Goal: Task Accomplishment & Management: Use online tool/utility

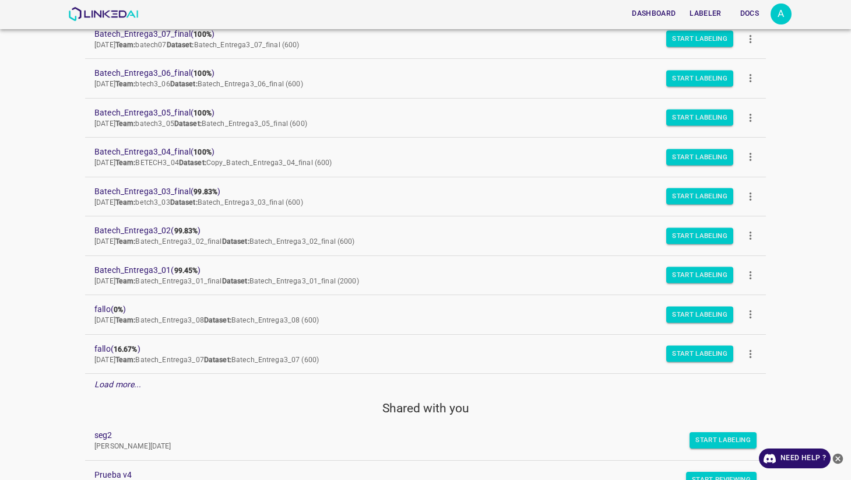
click at [134, 385] on em "Load more..." at bounding box center [117, 384] width 47 height 9
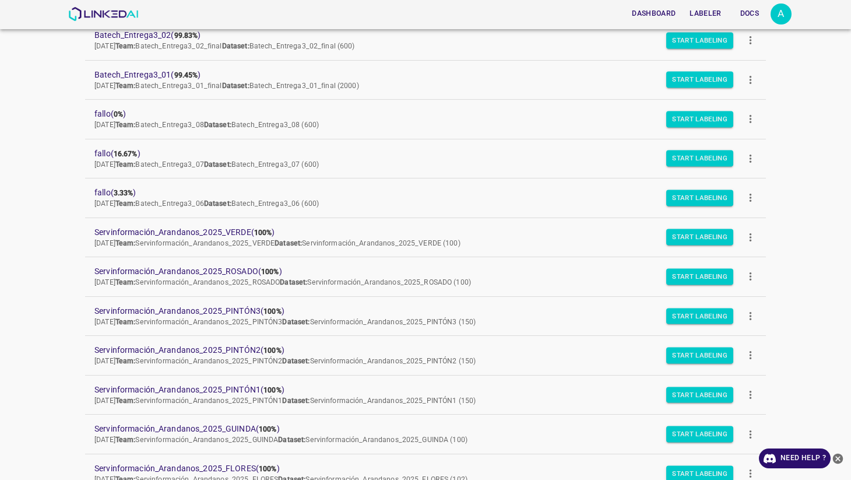
scroll to position [340, 0]
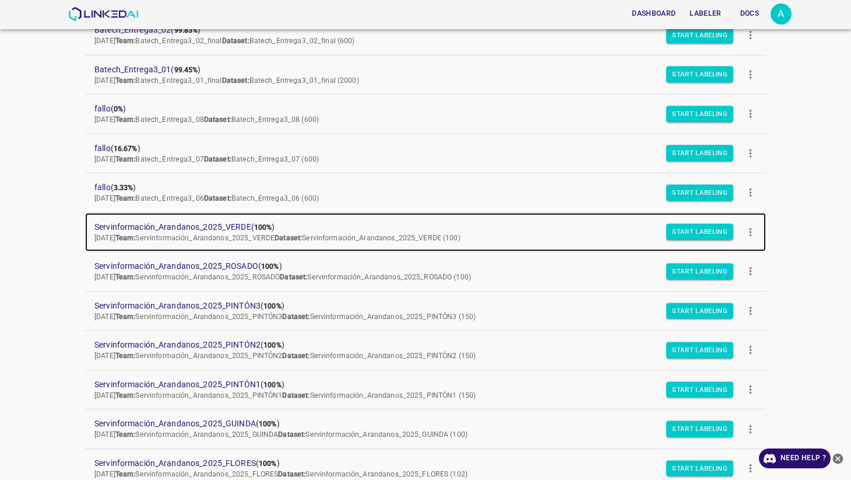
click at [206, 226] on span "Servinformación_Arandanos_2025_VERDE ( 100% )" at bounding box center [416, 227] width 644 height 12
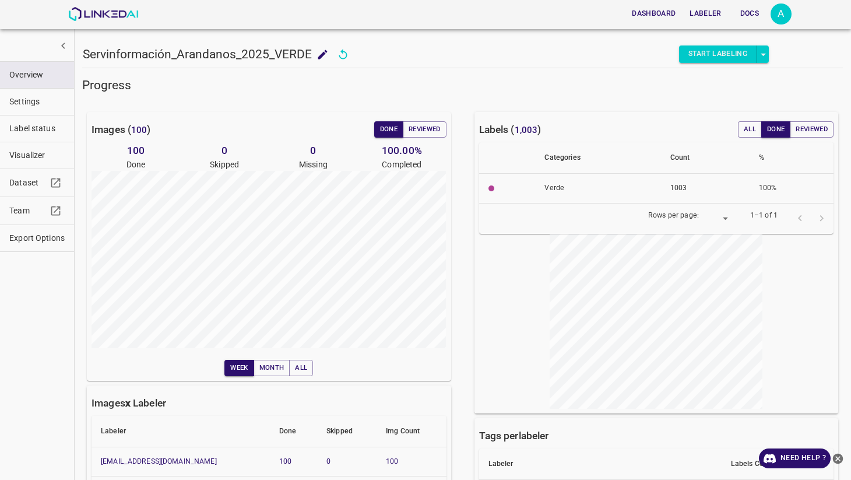
click at [29, 150] on span "Visualizer" at bounding box center [36, 155] width 55 height 12
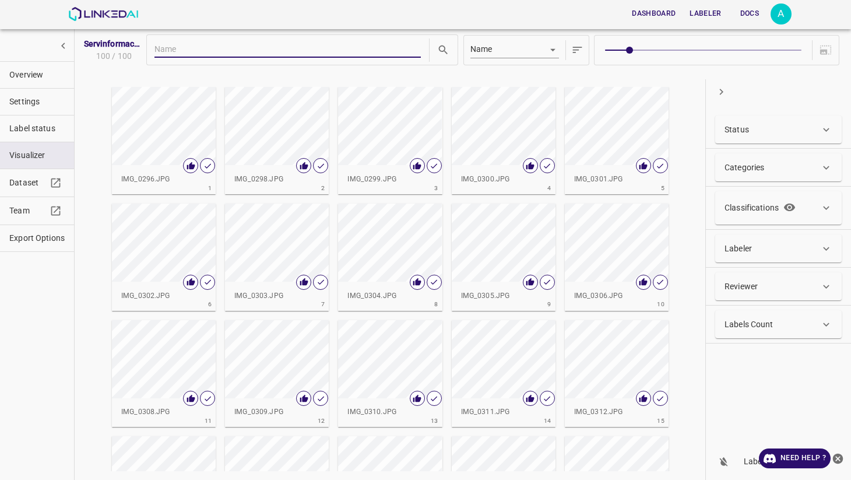
click at [258, 142] on div "button" at bounding box center [277, 126] width 104 height 78
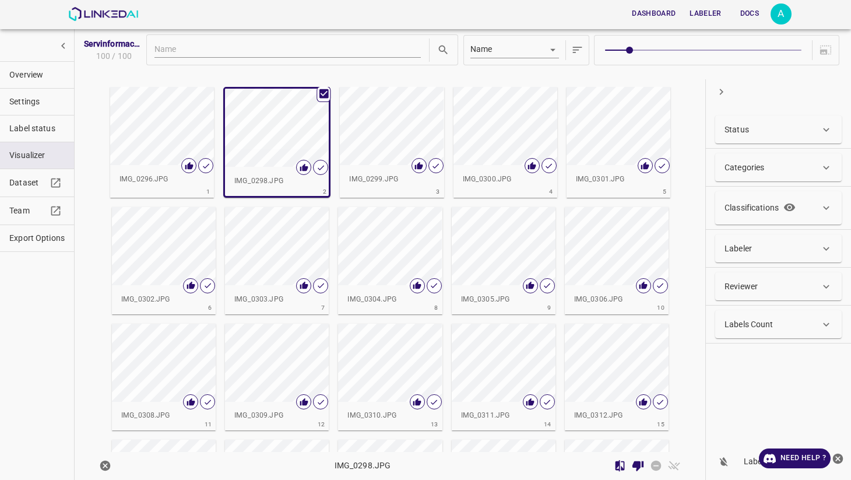
click at [258, 142] on div "button" at bounding box center [277, 128] width 104 height 78
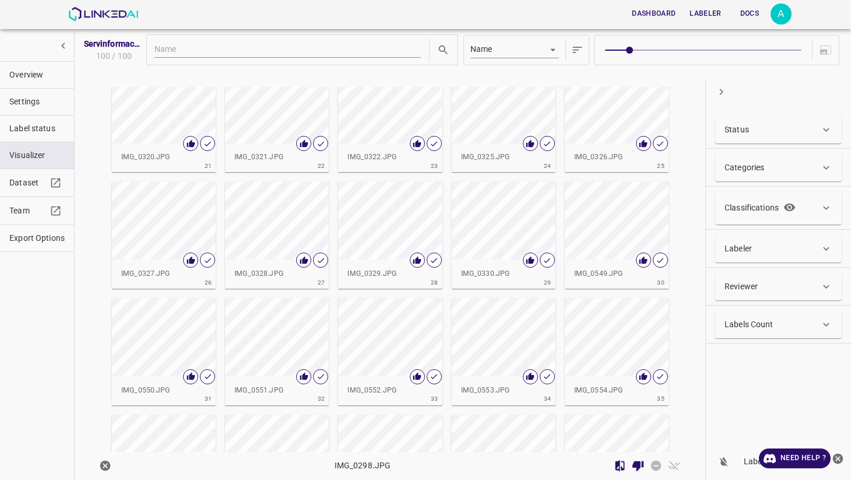
scroll to position [486, 0]
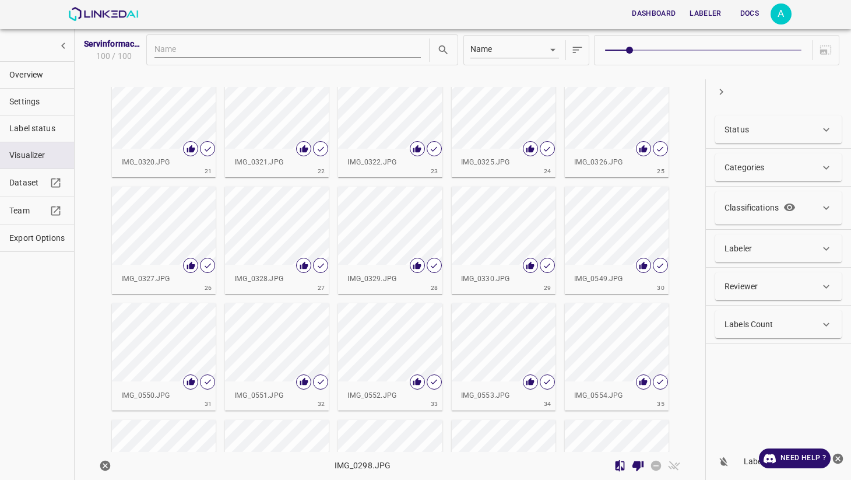
click at [224, 45] on input "text" at bounding box center [287, 50] width 266 height 15
type input "0530"
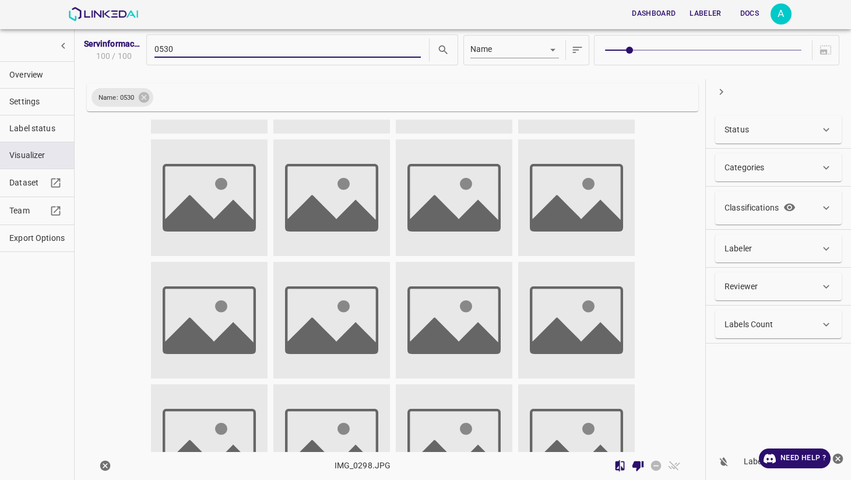
scroll to position [0, 0]
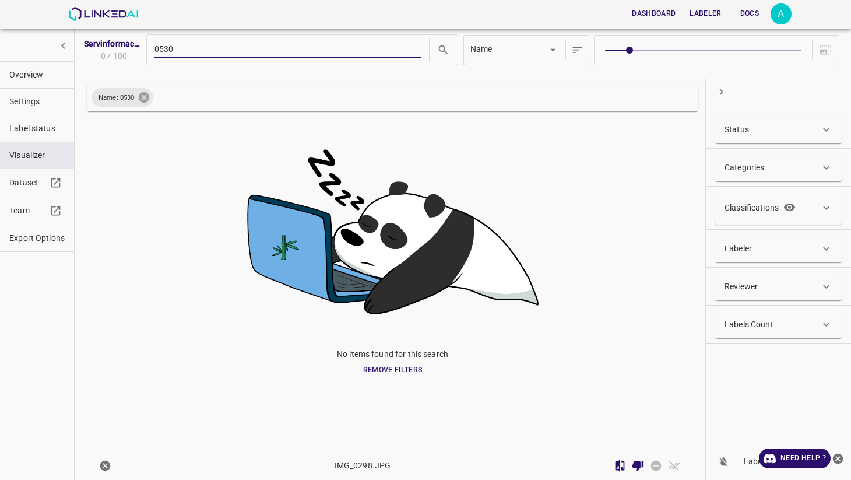
click at [150, 94] on icon at bounding box center [144, 97] width 13 height 13
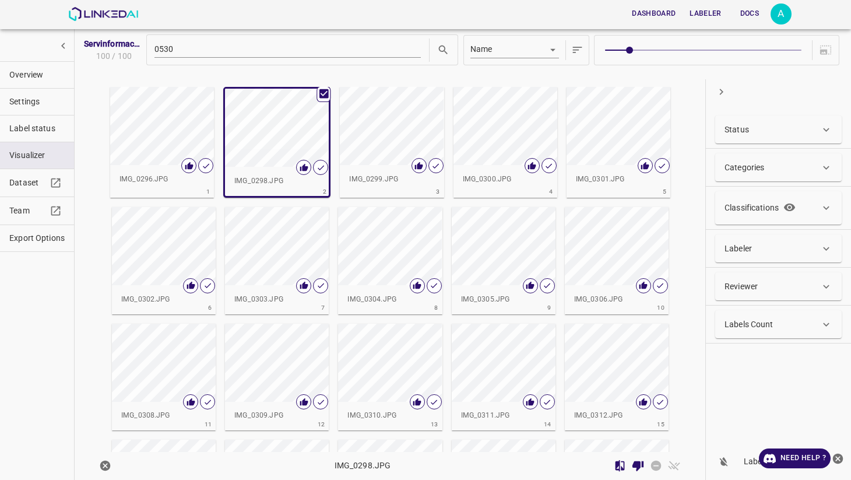
click at [41, 73] on span "Overview" at bounding box center [36, 75] width 55 height 12
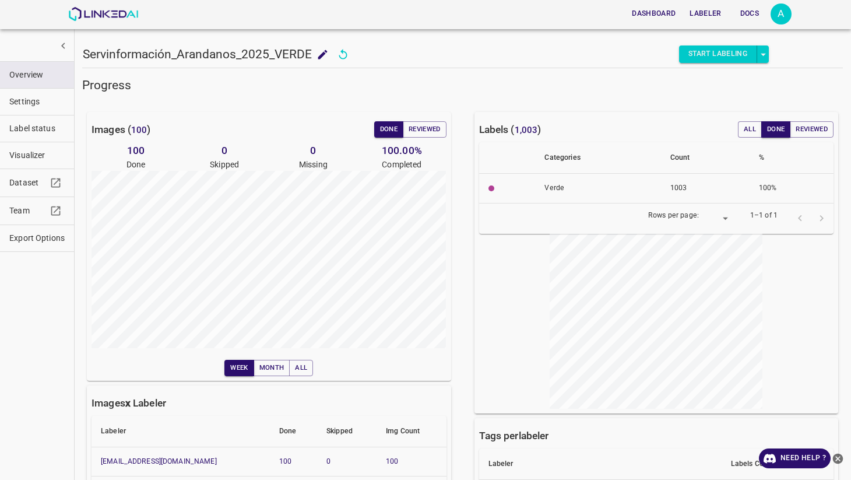
click at [663, 16] on button "Dashboard" at bounding box center [653, 13] width 53 height 19
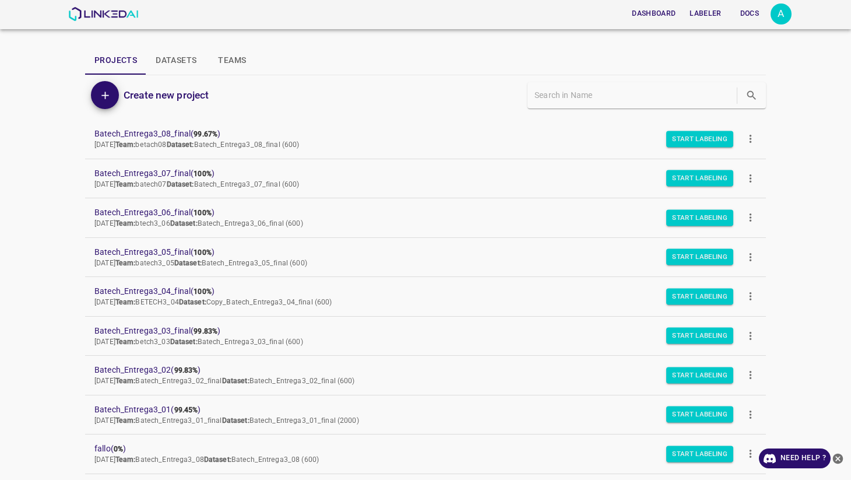
scroll to position [144, 0]
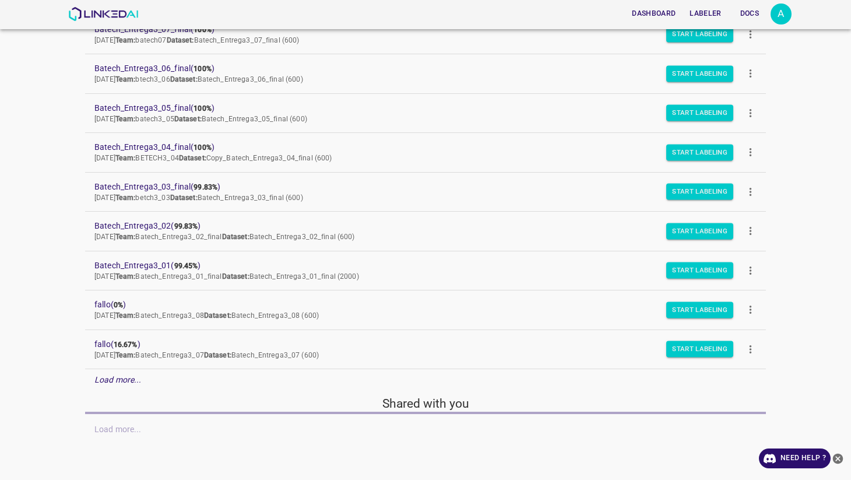
click at [119, 379] on em "Load more..." at bounding box center [117, 379] width 47 height 9
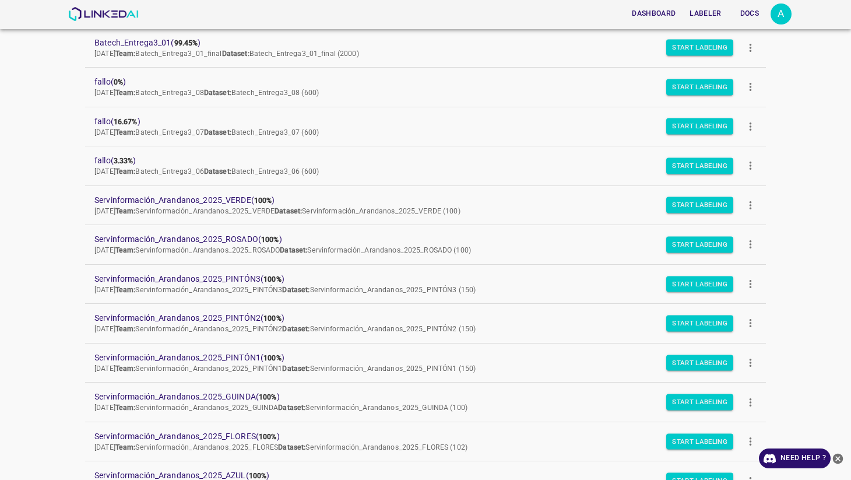
scroll to position [396, 0]
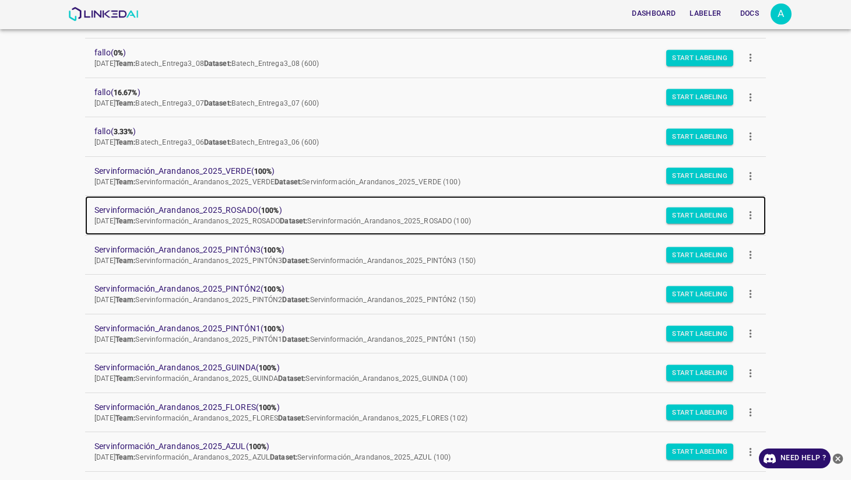
click at [198, 218] on span "[DATE] Team: Servinformación_Arandanos_2025_ROSADO Dataset: Servinformación_Ara…" at bounding box center [282, 221] width 377 height 8
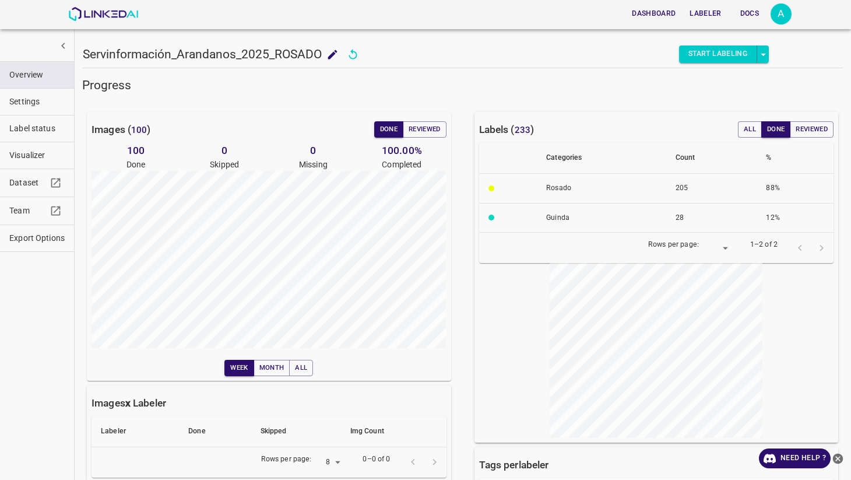
click at [45, 132] on span "Label status" at bounding box center [36, 128] width 55 height 12
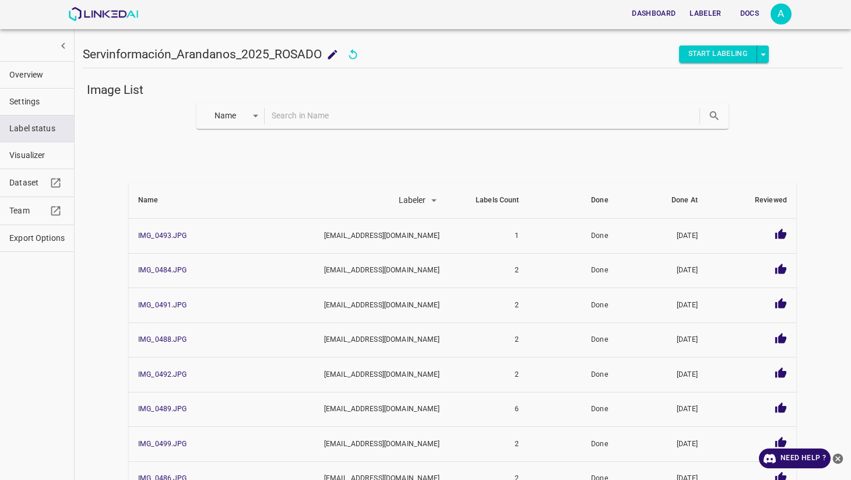
click at [298, 115] on input "text" at bounding box center [485, 115] width 426 height 17
click at [48, 156] on span "Visualizer" at bounding box center [36, 155] width 55 height 12
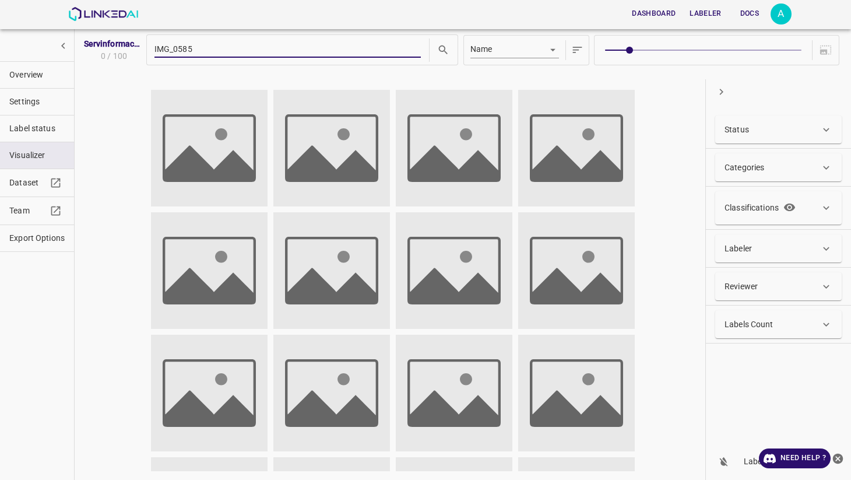
drag, startPoint x: 173, startPoint y: 47, endPoint x: 80, endPoint y: 36, distance: 93.9
click at [80, 36] on div "Servinformación_Arandanos_2025_ROSADO 0 / 100 IMG_0585 Name key Status Done Tru…" at bounding box center [462, 240] width 777 height 480
type input "0585"
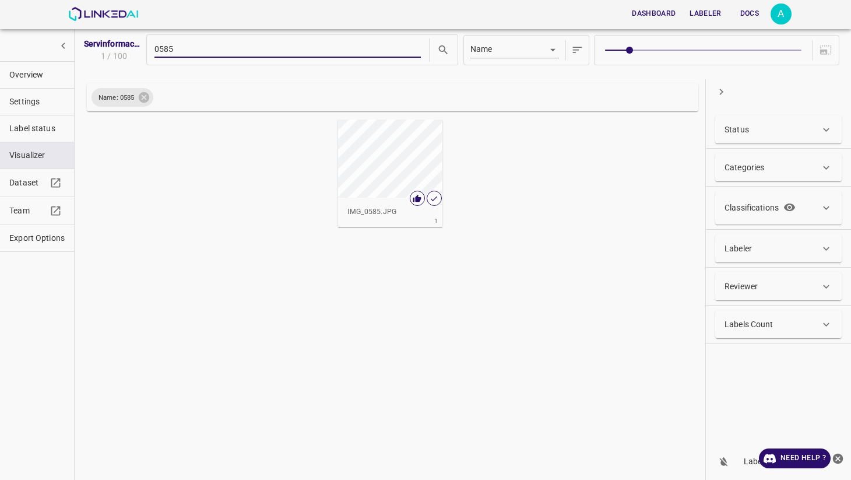
click at [392, 165] on div "button" at bounding box center [390, 159] width 104 height 78
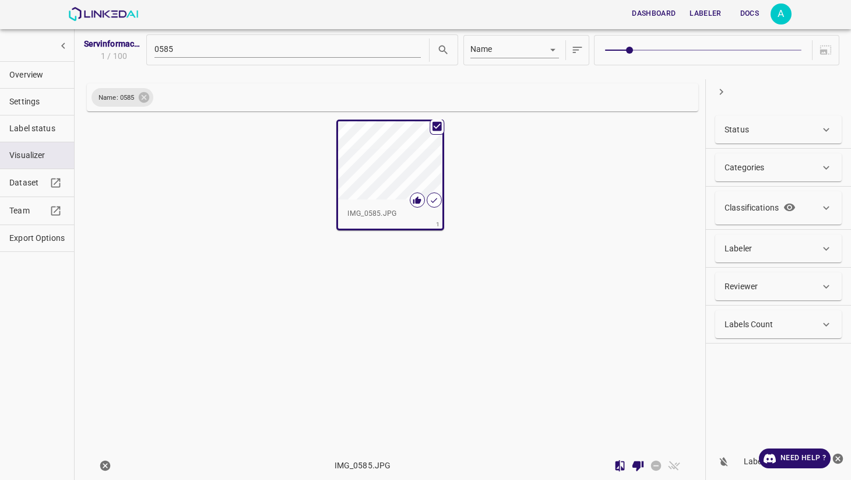
click at [392, 165] on div "button" at bounding box center [390, 160] width 104 height 78
